Goal: Task Accomplishment & Management: Complete application form

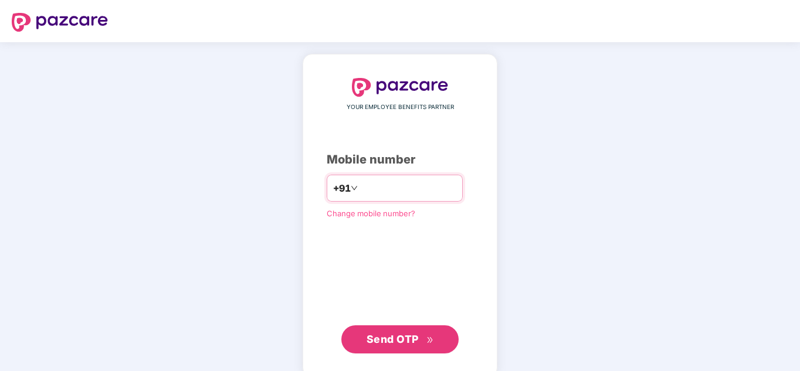
click at [418, 181] on input "number" at bounding box center [408, 188] width 96 height 19
type input "**********"
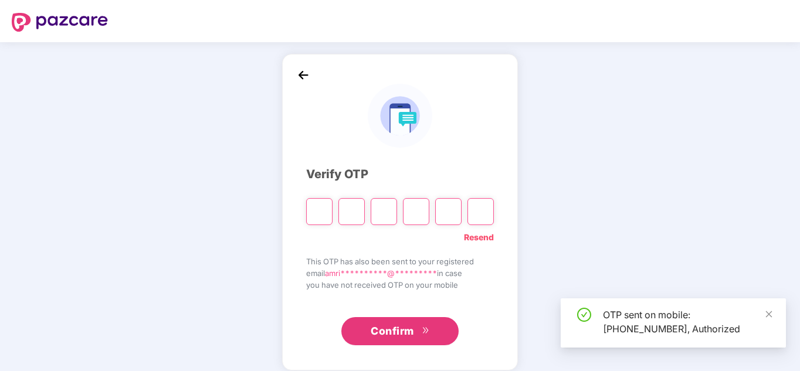
click at [315, 210] on input "Please enter verification code. Digit 1" at bounding box center [319, 211] width 26 height 27
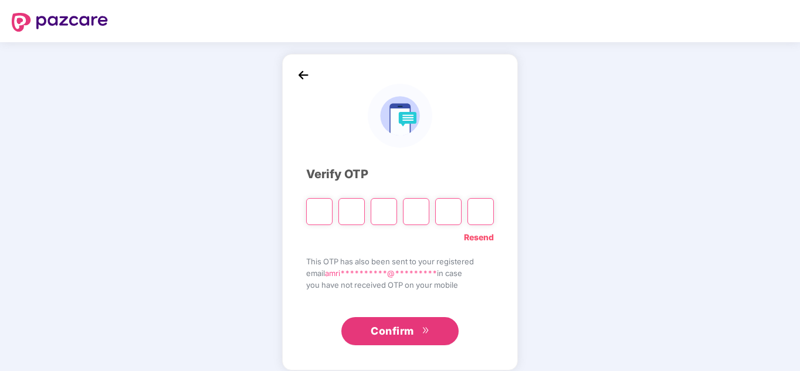
type input "*"
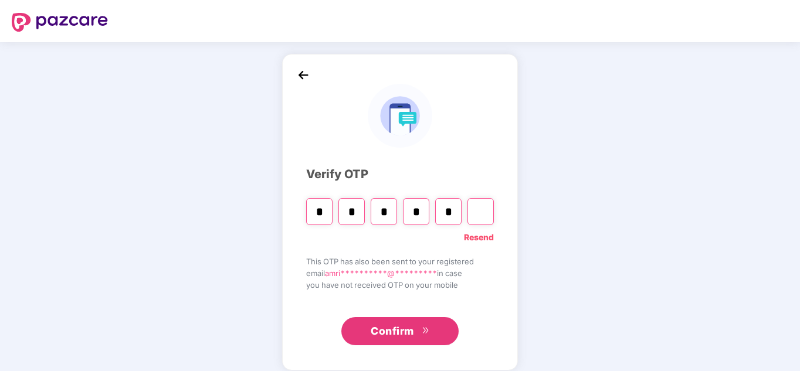
type input "*"
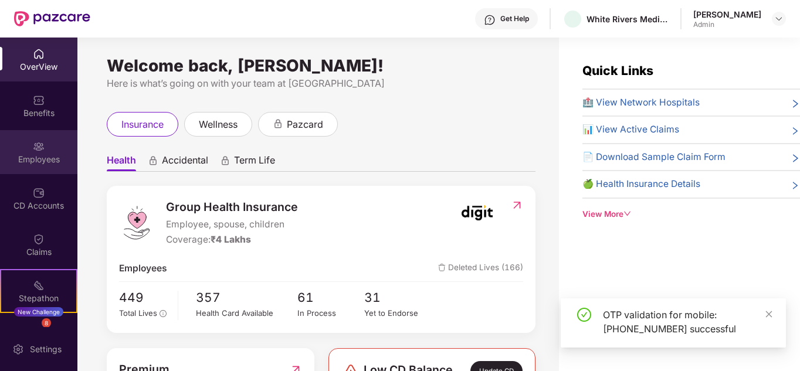
click at [49, 146] on div "Employees" at bounding box center [38, 152] width 77 height 44
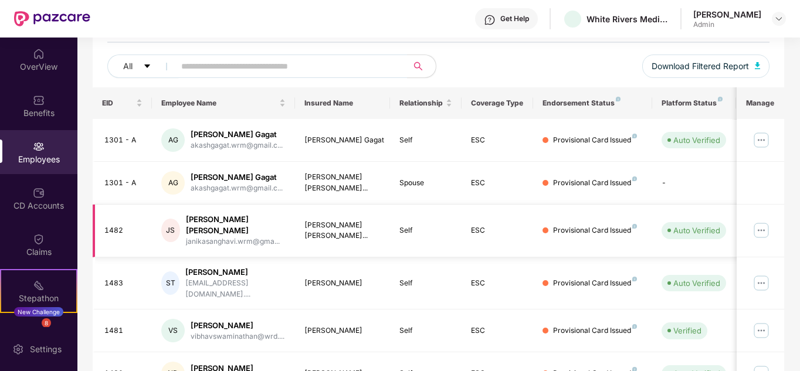
scroll to position [135, 0]
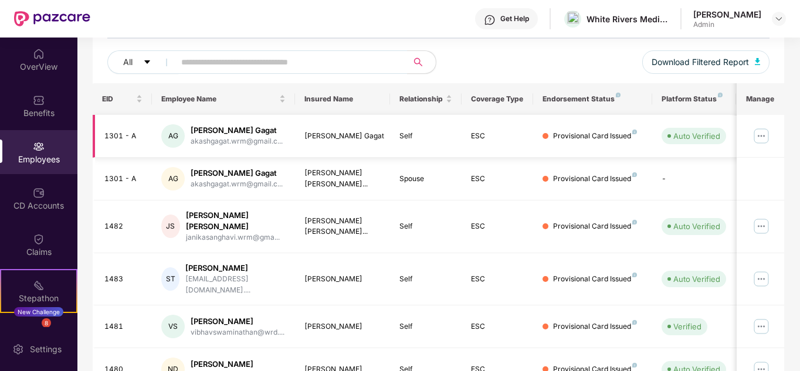
click at [760, 140] on img at bounding box center [761, 136] width 19 height 19
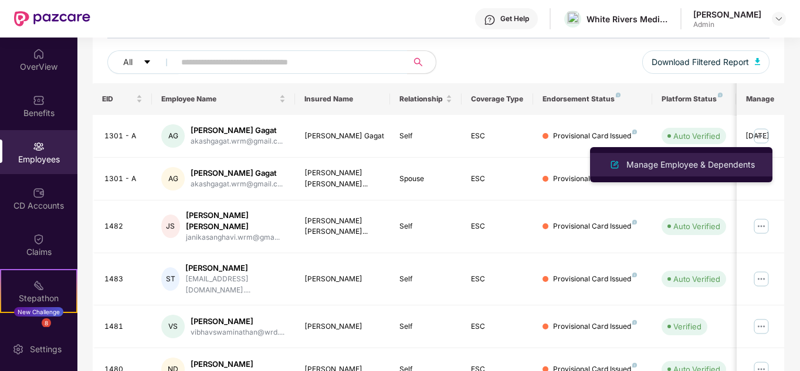
click at [671, 174] on li "Manage Employee & Dependents" at bounding box center [681, 164] width 182 height 23
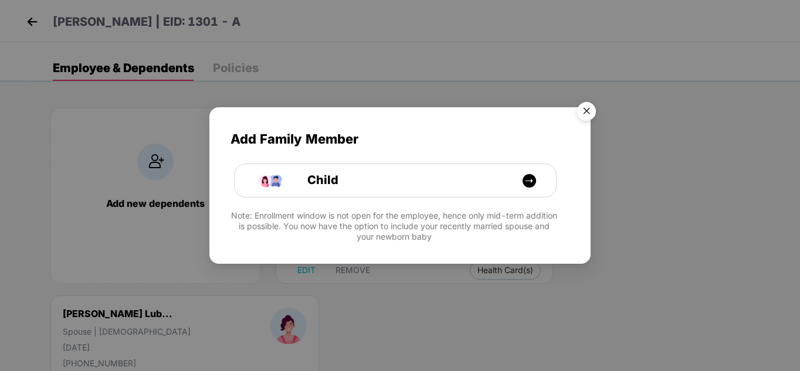
click at [586, 110] on img "Close" at bounding box center [586, 113] width 33 height 33
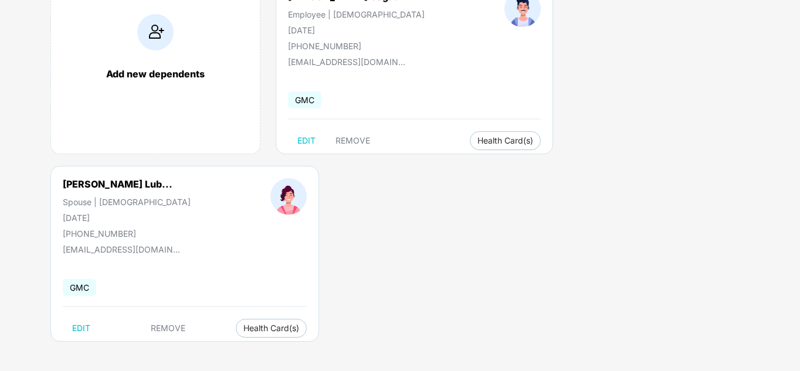
scroll to position [0, 0]
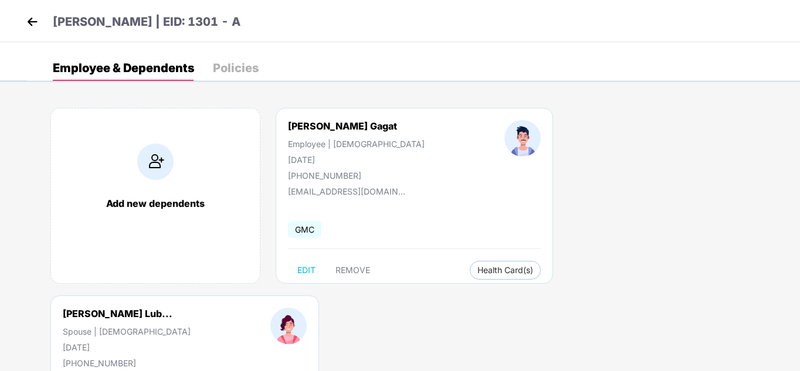
click at [35, 17] on img at bounding box center [32, 22] width 18 height 18
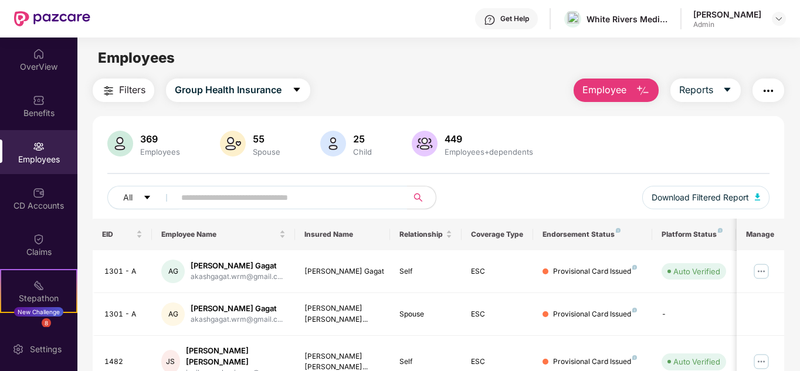
click at [621, 96] on span "Employee" at bounding box center [604, 90] width 44 height 15
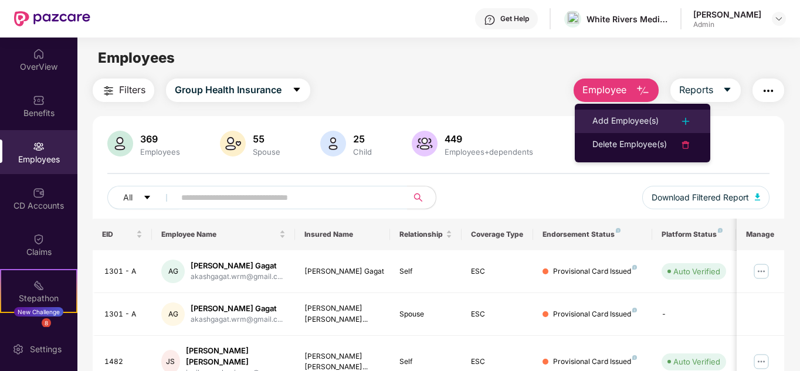
click at [612, 124] on div "Add Employee(s)" at bounding box center [625, 121] width 66 height 14
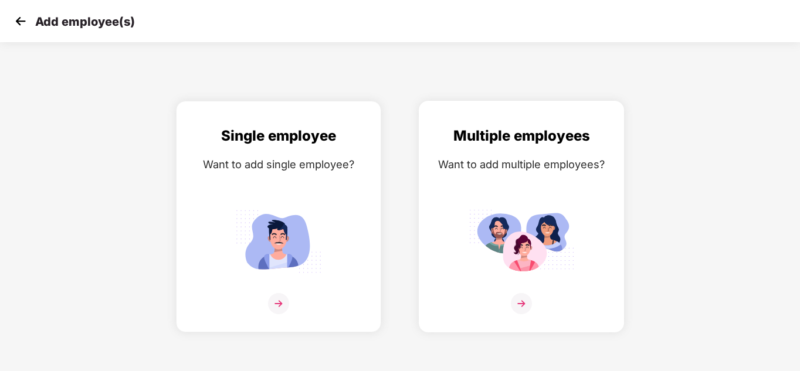
click at [525, 303] on img at bounding box center [521, 303] width 21 height 21
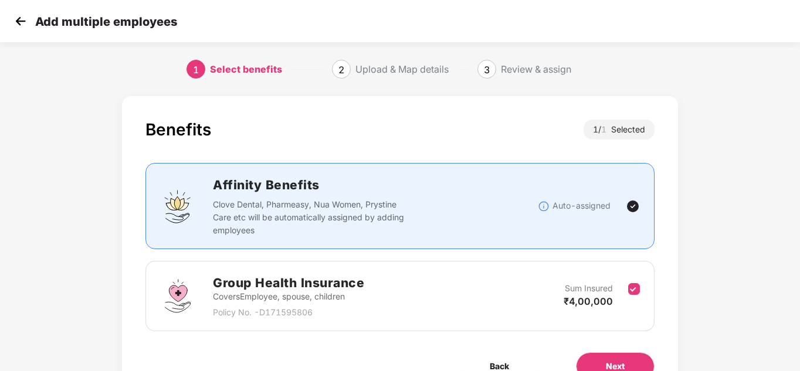
scroll to position [62, 0]
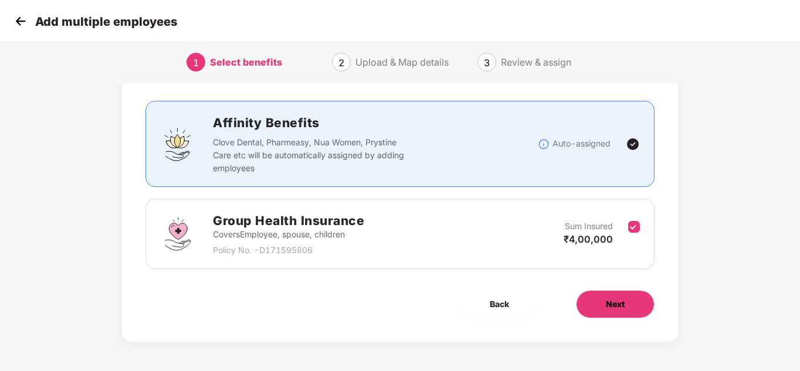
click at [593, 294] on button "Next" at bounding box center [615, 304] width 79 height 28
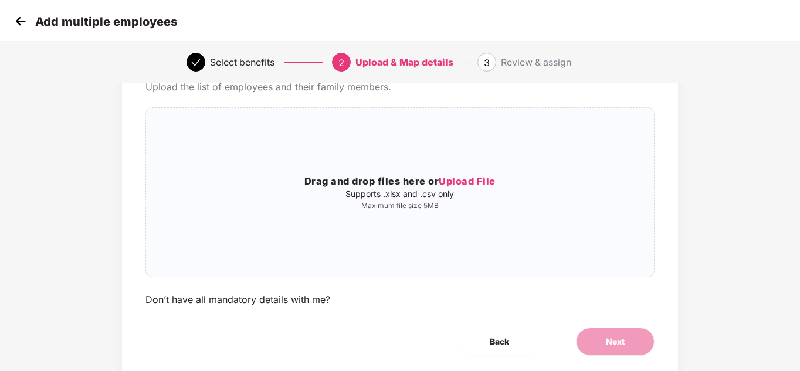
scroll to position [0, 0]
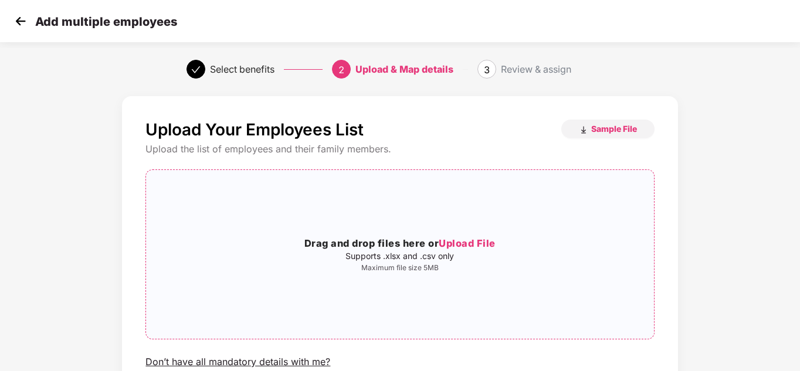
click at [471, 243] on span "Upload File" at bounding box center [467, 243] width 57 height 12
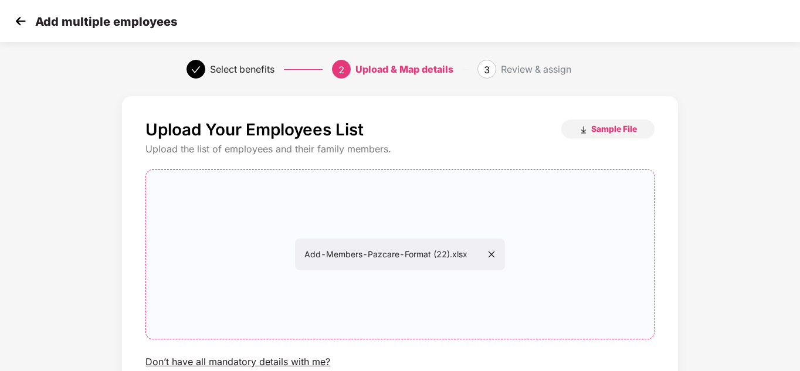
scroll to position [100, 0]
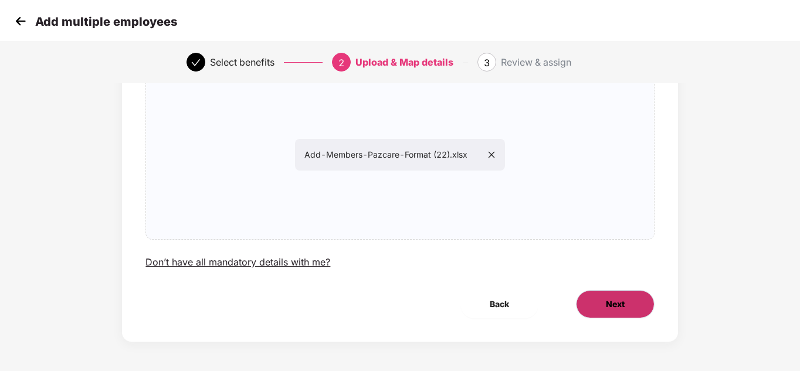
drag, startPoint x: 606, startPoint y: 318, endPoint x: 596, endPoint y: 308, distance: 14.5
click at [596, 308] on div "Upload Your Employees List Sample File Upload the list of employees and their f…" at bounding box center [399, 168] width 555 height 345
click at [596, 308] on button "Next" at bounding box center [615, 304] width 79 height 28
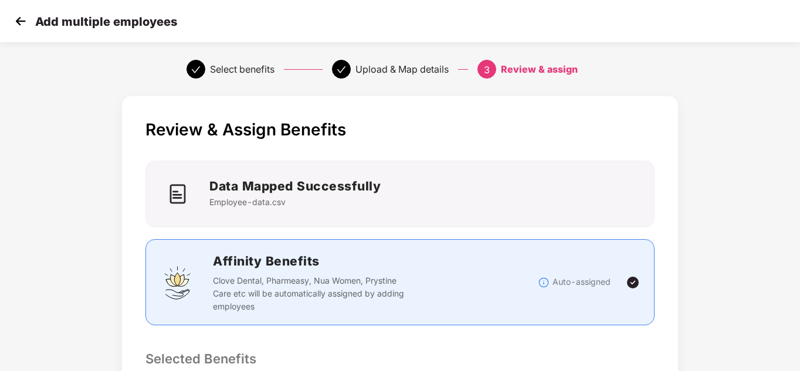
scroll to position [296, 0]
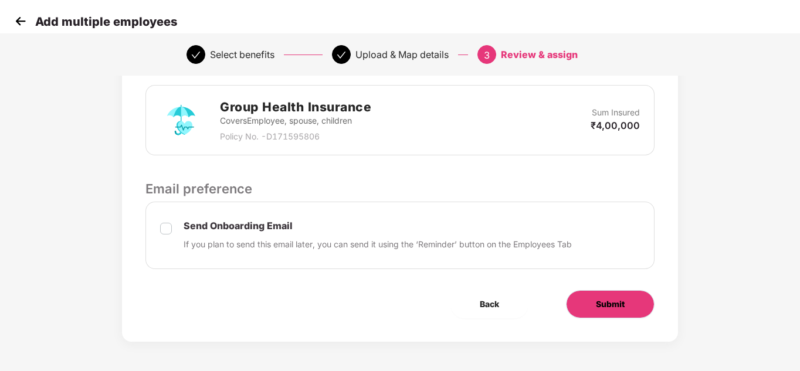
click at [612, 295] on button "Submit" at bounding box center [610, 304] width 89 height 28
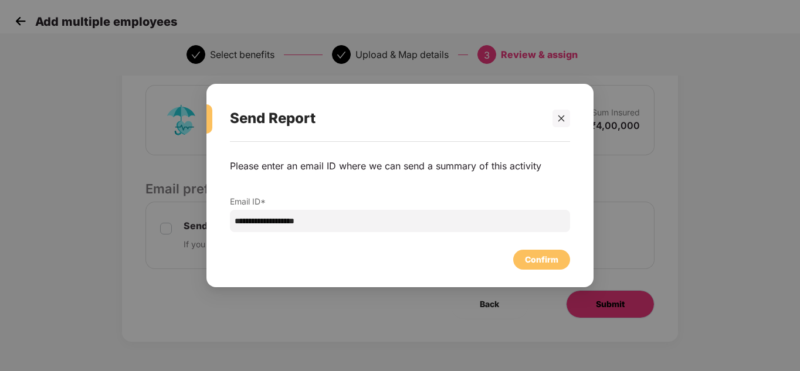
scroll to position [0, 0]
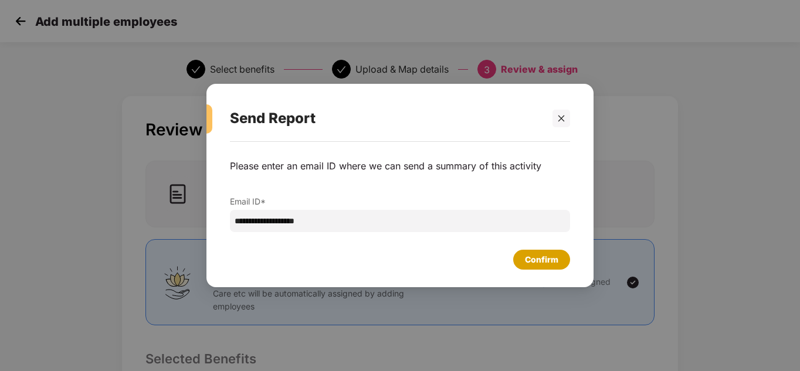
click at [540, 254] on div "Confirm" at bounding box center [541, 259] width 33 height 13
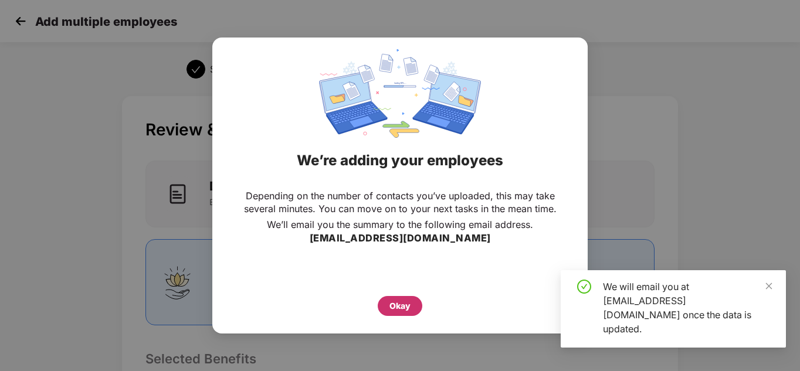
click at [389, 310] on div "Okay" at bounding box center [400, 306] width 45 height 20
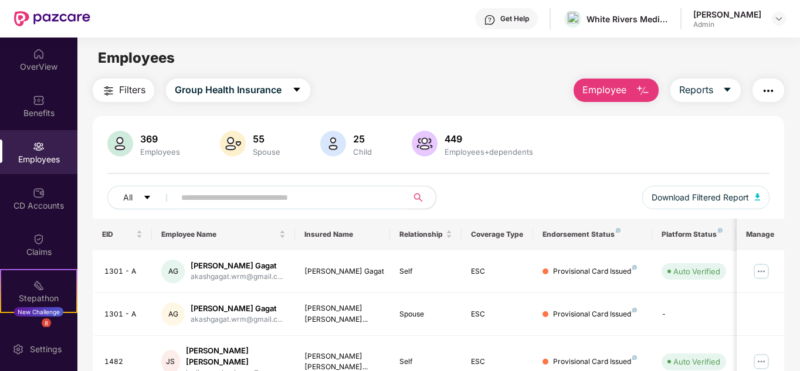
click at [650, 86] on img "button" at bounding box center [643, 91] width 14 height 14
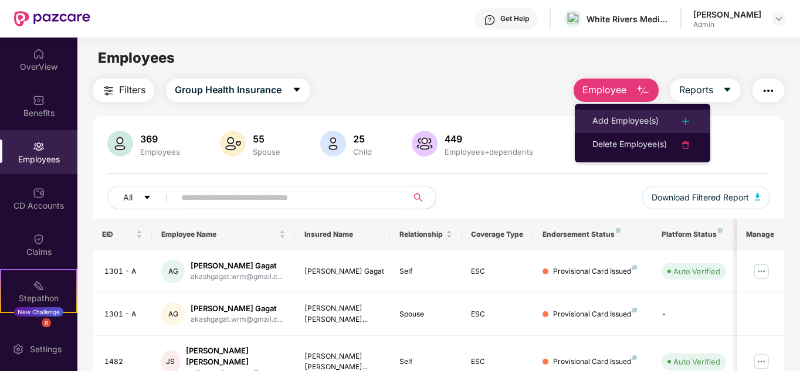
click at [643, 114] on div "Add Employee(s)" at bounding box center [625, 121] width 66 height 14
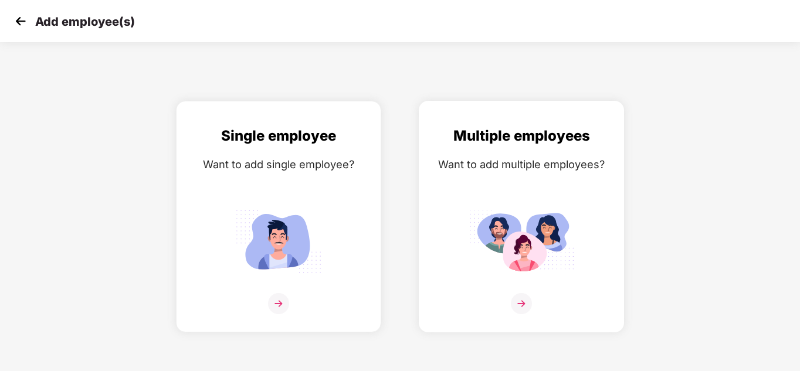
click at [520, 298] on img at bounding box center [521, 303] width 21 height 21
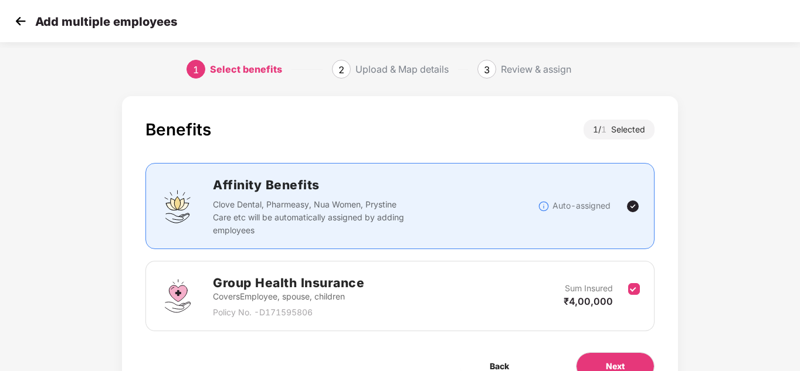
scroll to position [62, 0]
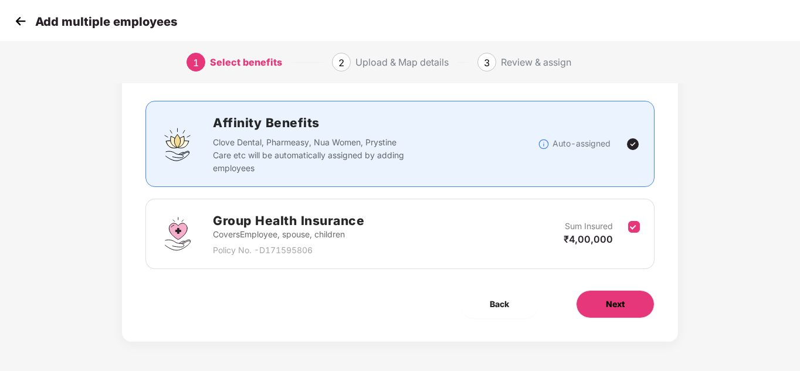
click at [596, 293] on button "Next" at bounding box center [615, 304] width 79 height 28
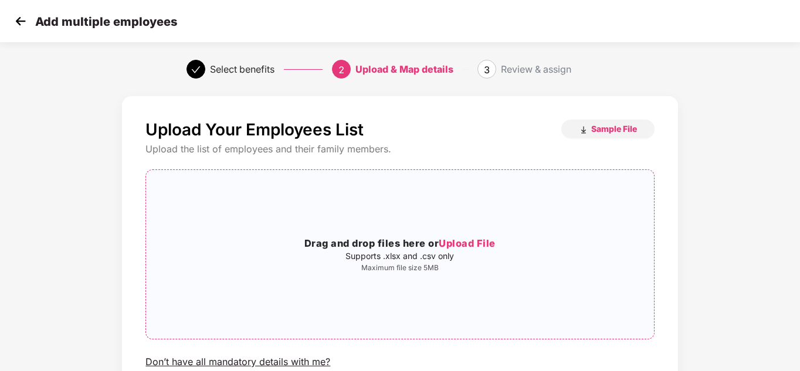
scroll to position [100, 0]
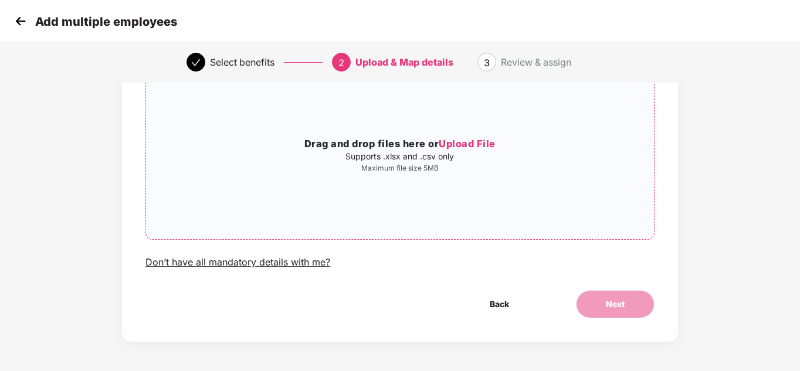
click at [471, 143] on span "Upload File" at bounding box center [467, 144] width 57 height 12
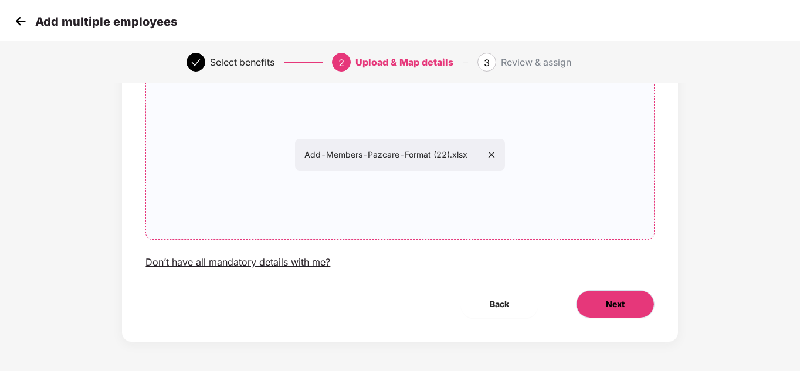
click at [595, 301] on button "Next" at bounding box center [615, 304] width 79 height 28
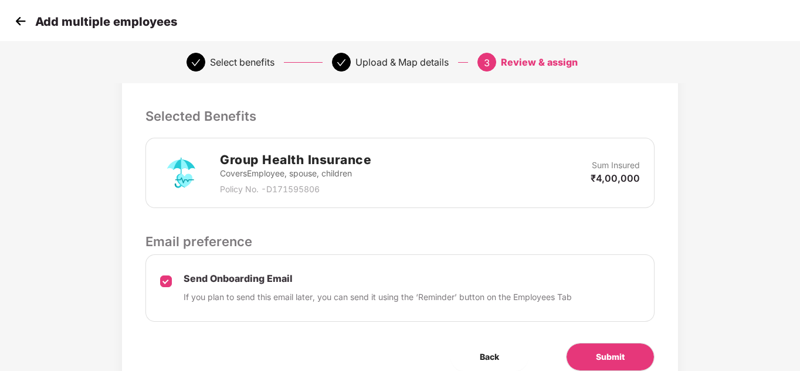
scroll to position [261, 0]
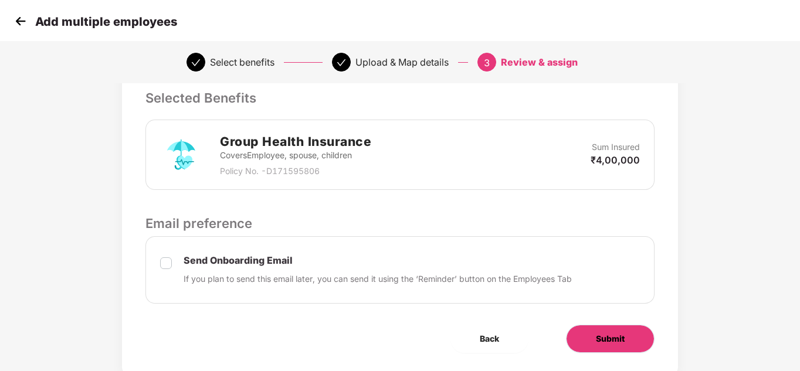
click at [572, 347] on button "Submit" at bounding box center [610, 339] width 89 height 28
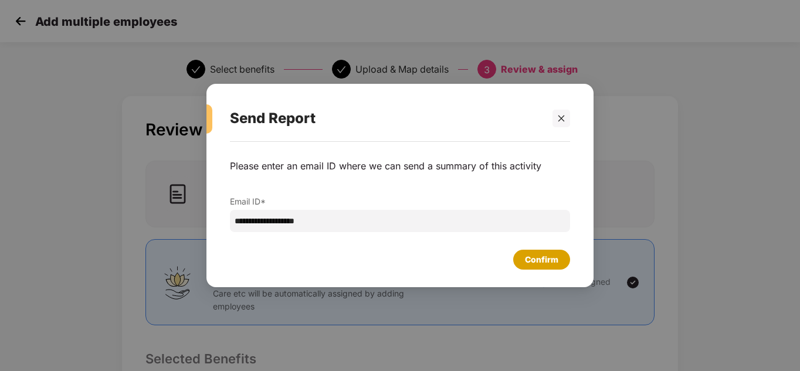
click at [541, 256] on div "Confirm" at bounding box center [541, 259] width 33 height 13
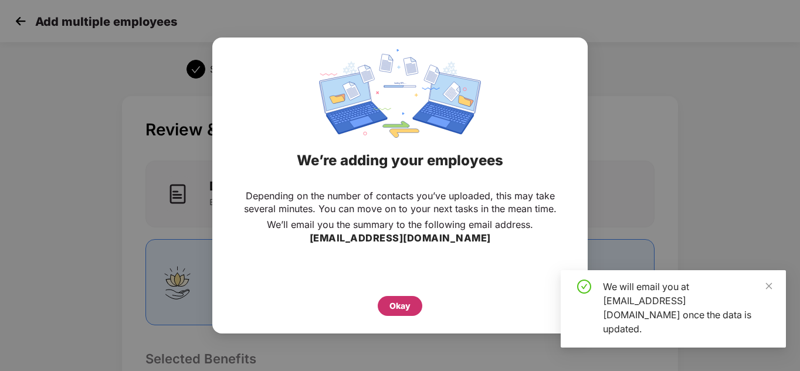
click at [399, 310] on div "Okay" at bounding box center [399, 306] width 21 height 13
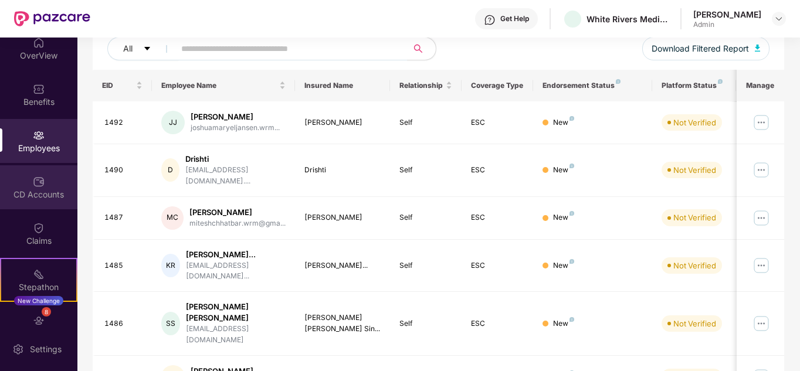
scroll to position [12, 0]
click at [783, 15] on div at bounding box center [779, 19] width 14 height 14
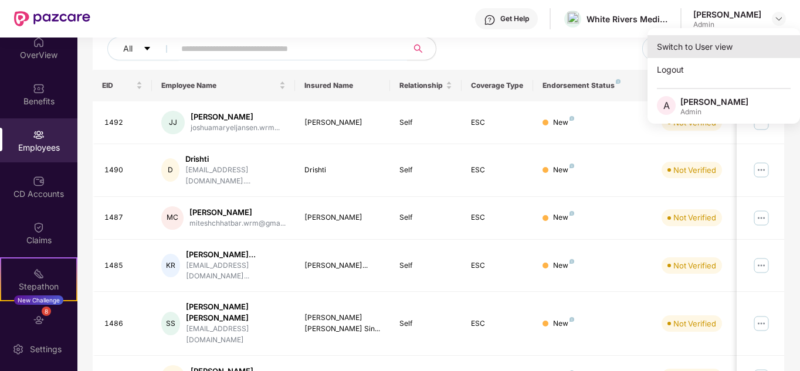
click at [712, 42] on div "Switch to User view" at bounding box center [723, 46] width 152 height 23
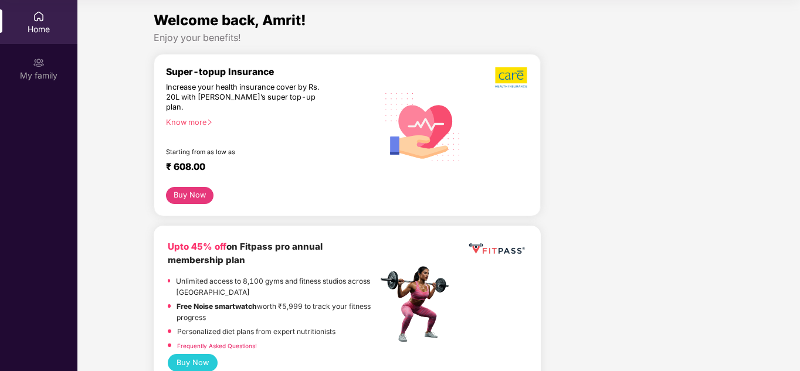
scroll to position [0, 0]
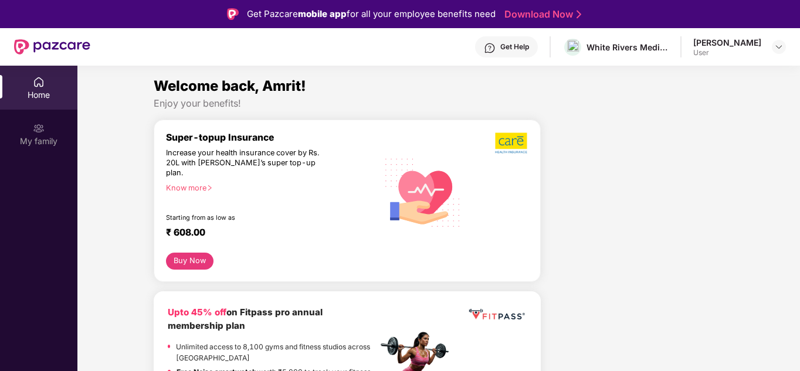
click at [519, 43] on div "Get Help" at bounding box center [506, 46] width 63 height 21
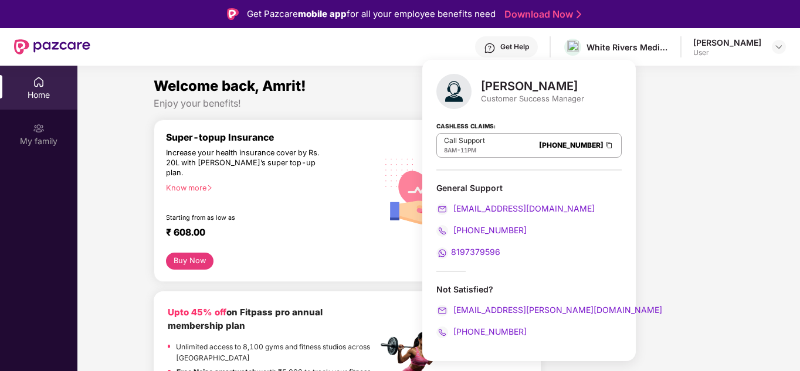
click at [671, 87] on div "Welcome back, Amrit!" at bounding box center [439, 86] width 570 height 22
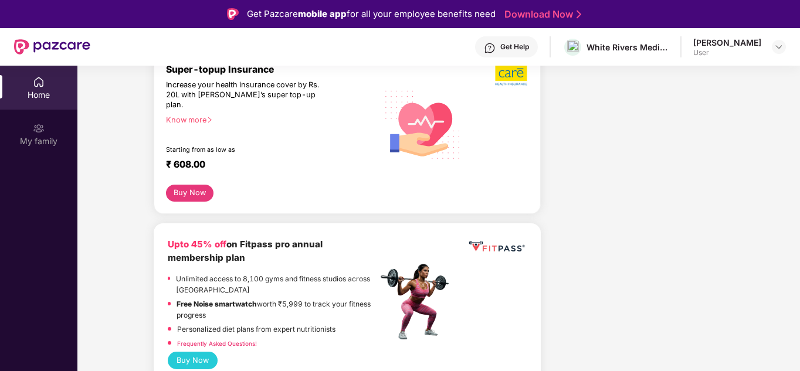
scroll to position [42, 0]
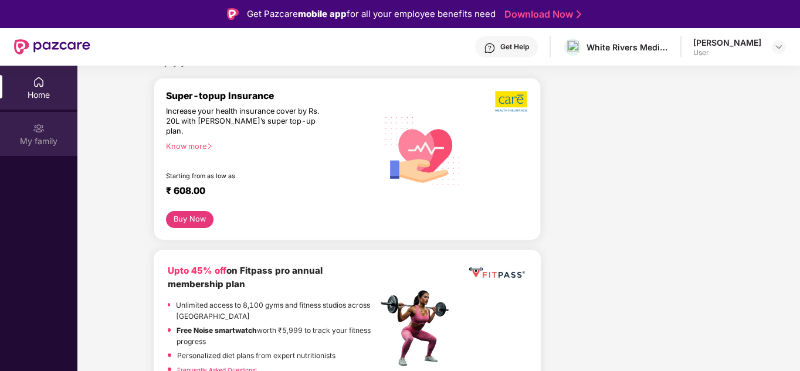
click at [43, 117] on div "My family" at bounding box center [38, 134] width 77 height 44
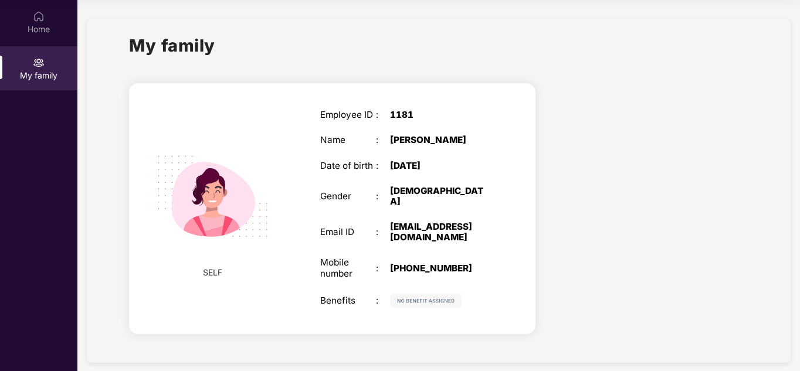
scroll to position [0, 0]
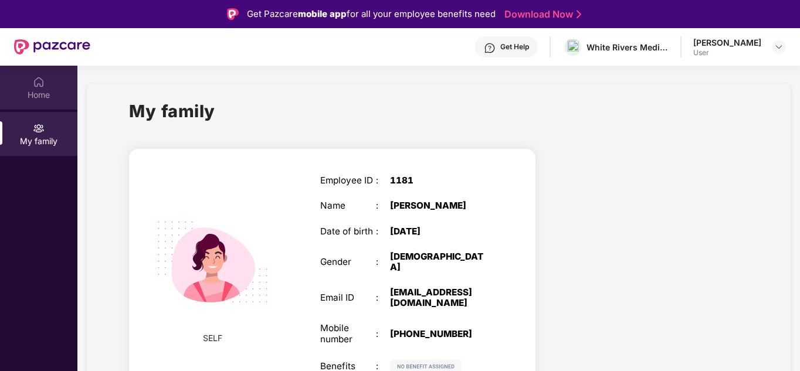
click at [45, 94] on div "Home" at bounding box center [38, 95] width 77 height 12
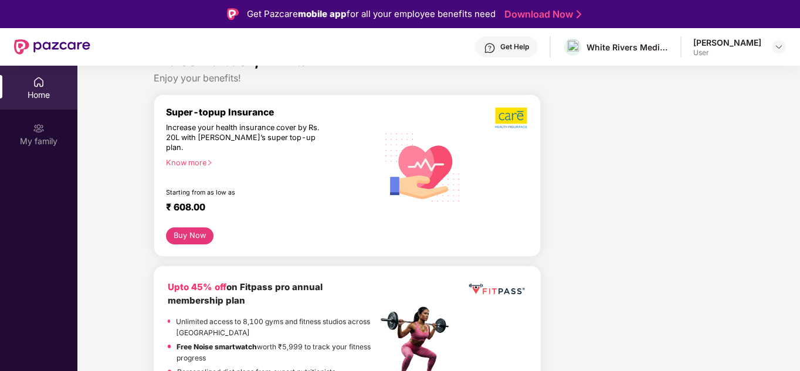
scroll to position [26, 0]
